Goal: Contribute content

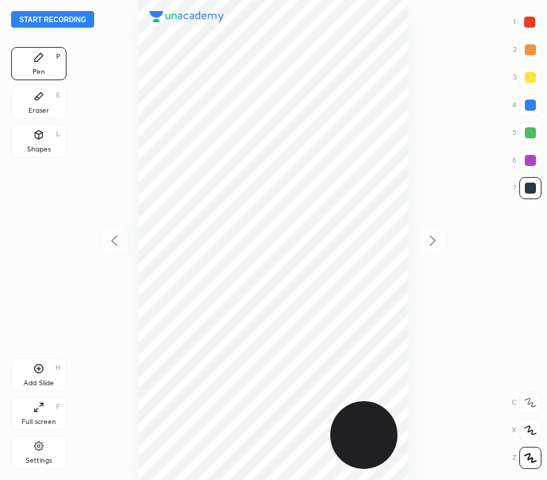
scroll to position [480, 325]
click at [71, 19] on button "Start recording" at bounding box center [52, 19] width 83 height 17
click at [73, 17] on button "End recording" at bounding box center [49, 19] width 77 height 17
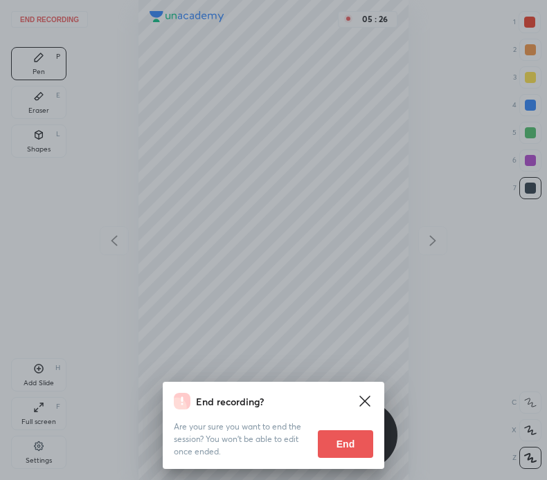
click at [346, 449] on button "End" at bounding box center [345, 444] width 55 height 28
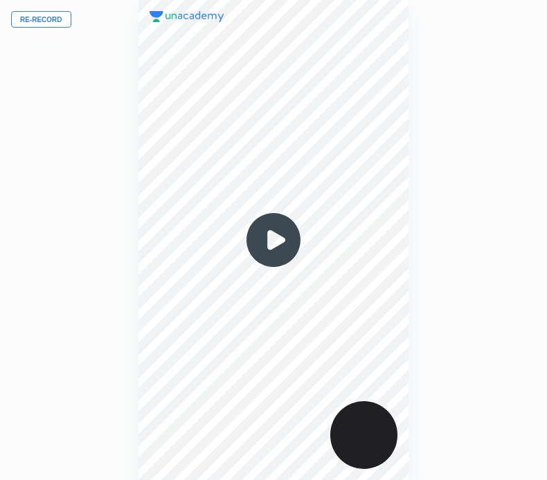
click at [60, 17] on button "Re-record" at bounding box center [41, 19] width 60 height 17
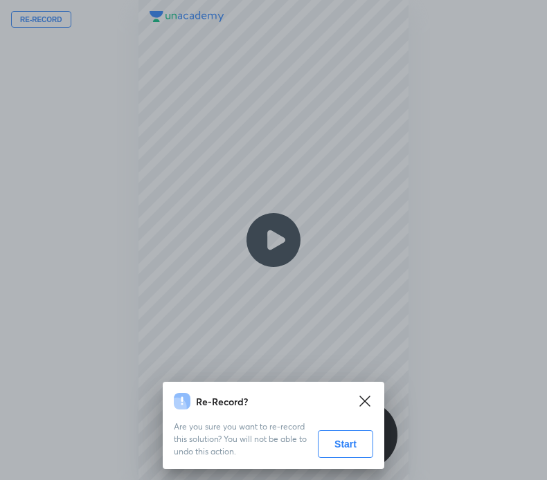
click at [345, 445] on button "Start" at bounding box center [345, 444] width 55 height 28
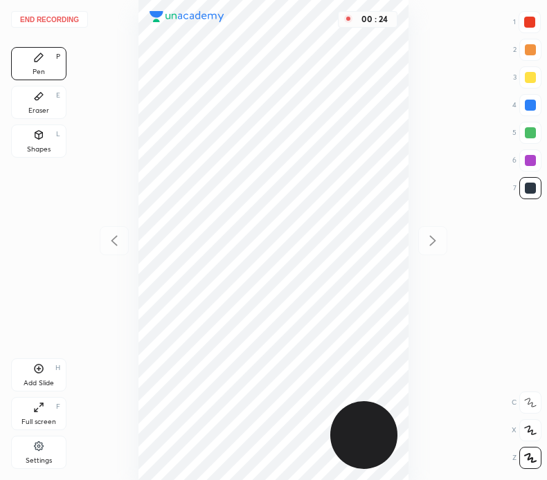
click at [67, 19] on button "End recording" at bounding box center [49, 19] width 77 height 17
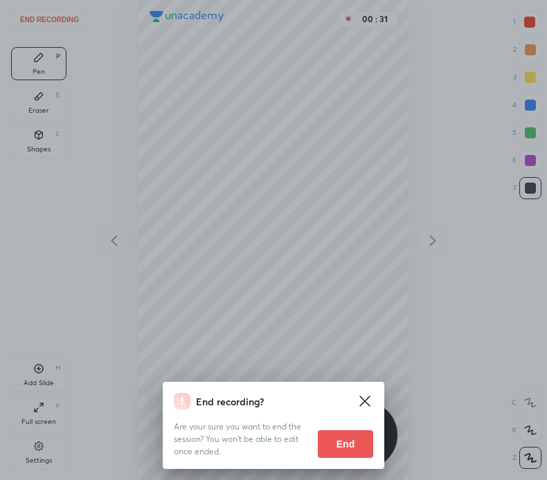
click at [345, 438] on button "End" at bounding box center [345, 444] width 55 height 28
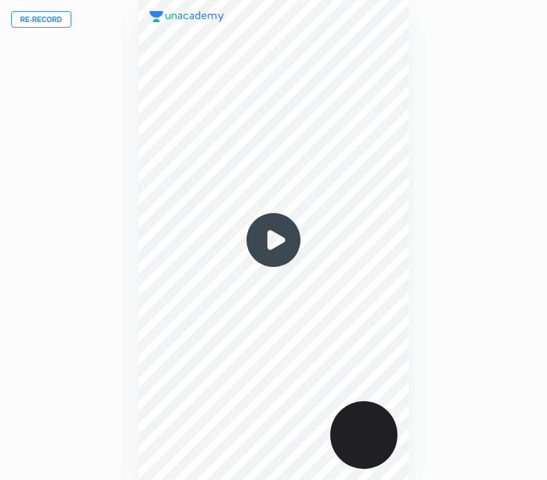
click at [62, 17] on button "Re-record" at bounding box center [41, 19] width 60 height 17
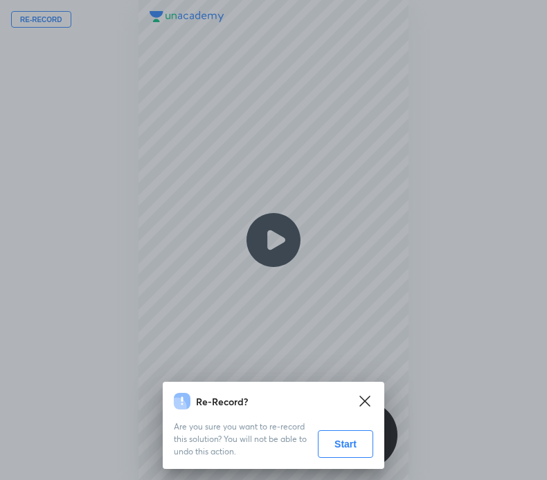
click at [343, 442] on button "Start" at bounding box center [345, 444] width 55 height 28
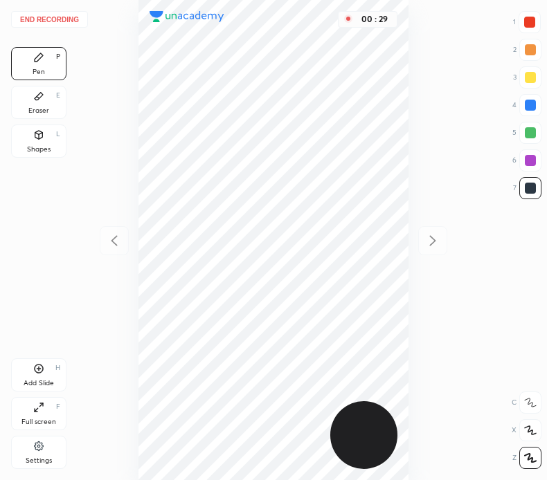
click at [531, 102] on div at bounding box center [529, 105] width 11 height 11
click at [531, 19] on div at bounding box center [529, 22] width 11 height 11
click at [69, 21] on button "End recording" at bounding box center [49, 19] width 77 height 17
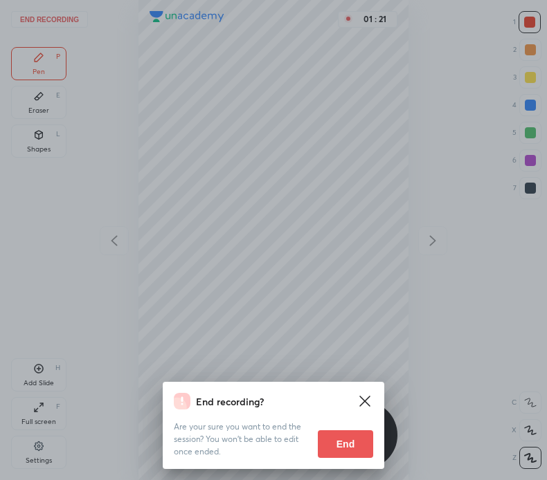
click at [331, 444] on button "End" at bounding box center [345, 444] width 55 height 28
